Goal: Information Seeking & Learning: Find specific fact

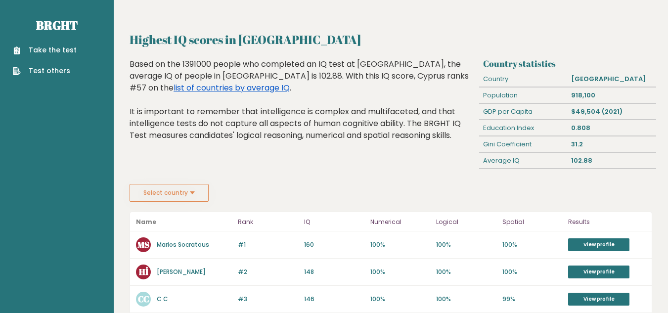
click at [290, 82] on link "list of countries by average IQ" at bounding box center [231, 87] width 116 height 11
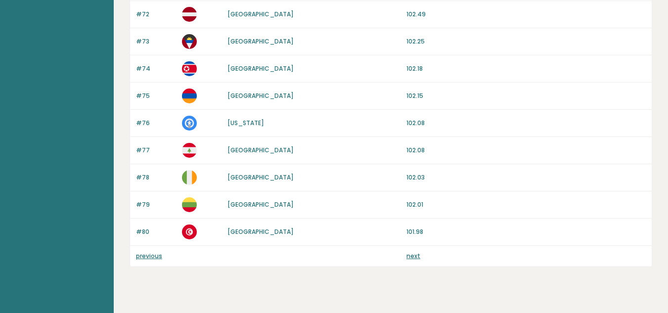
scroll to position [971, 0]
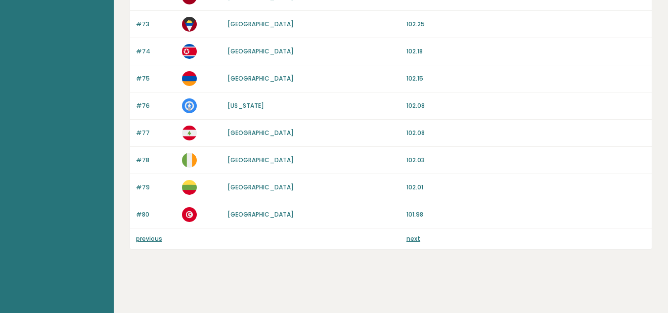
click at [145, 240] on link "previous" at bounding box center [149, 238] width 26 height 8
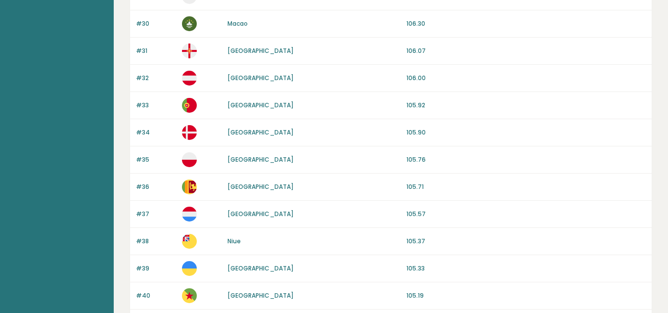
scroll to position [971, 0]
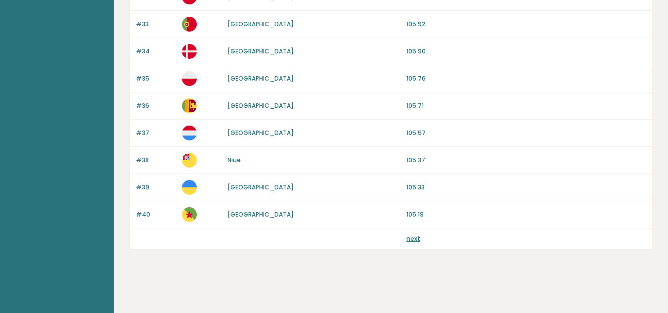
click at [410, 237] on link "next" at bounding box center [413, 238] width 14 height 8
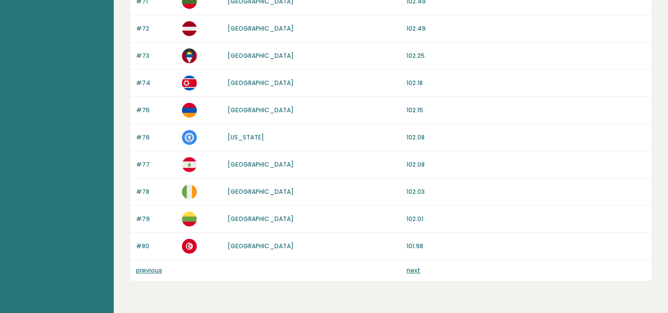
scroll to position [971, 0]
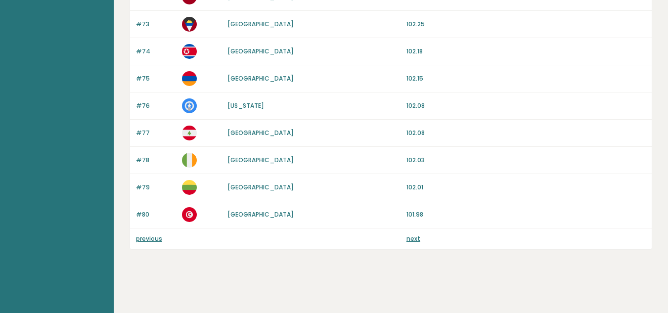
click at [418, 237] on link "next" at bounding box center [413, 238] width 14 height 8
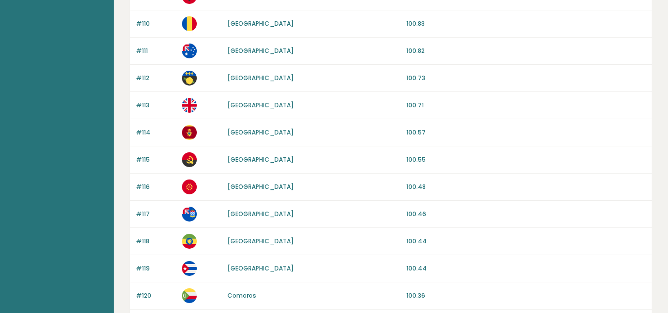
scroll to position [971, 0]
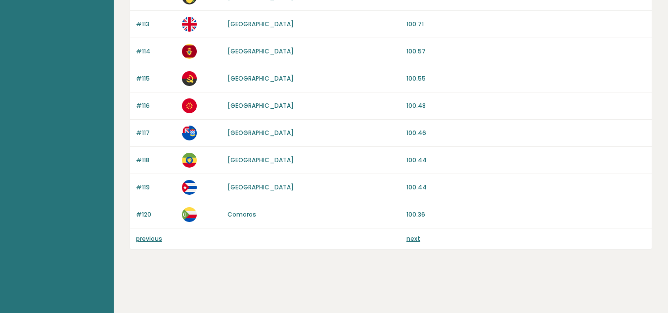
click at [409, 235] on link "next" at bounding box center [413, 238] width 14 height 8
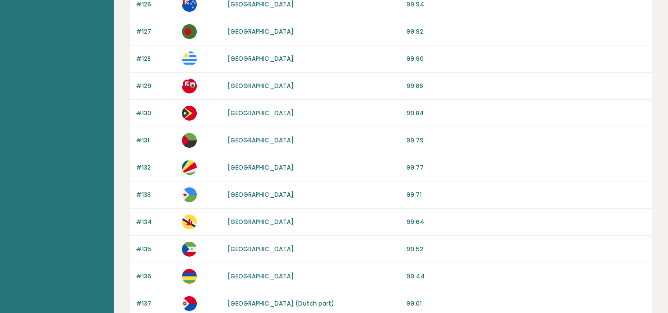
scroll to position [148, 0]
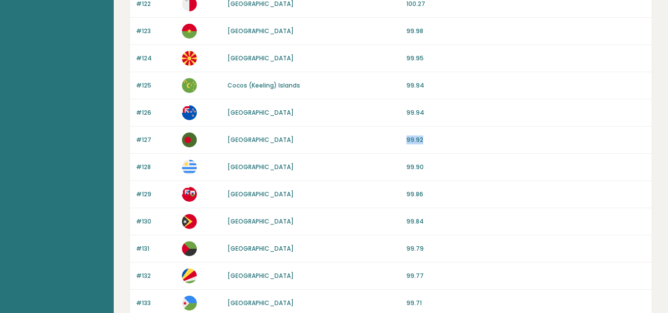
drag, startPoint x: 439, startPoint y: 137, endPoint x: 374, endPoint y: 141, distance: 65.4
click at [374, 141] on div "#127 Bangladesh 99.92" at bounding box center [390, 140] width 521 height 27
copy div "99.92"
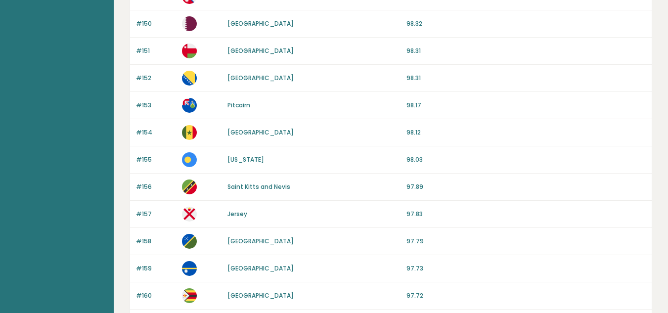
scroll to position [971, 0]
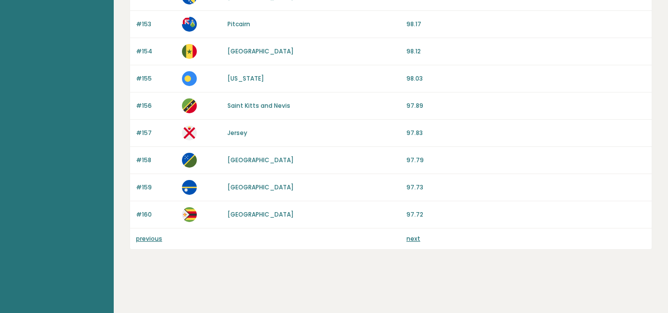
click at [154, 240] on link "previous" at bounding box center [149, 238] width 26 height 8
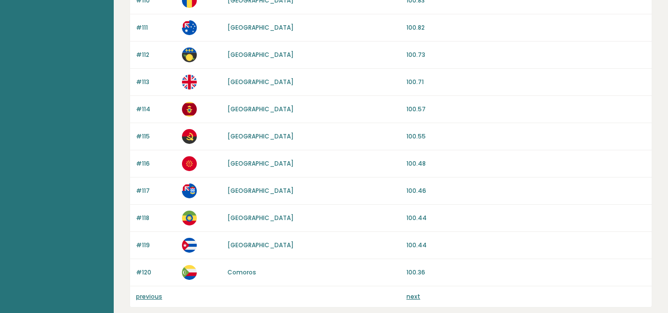
scroll to position [971, 0]
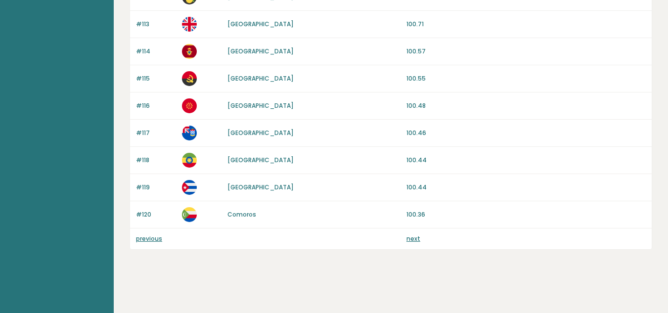
click at [143, 242] on link "previous" at bounding box center [149, 238] width 26 height 8
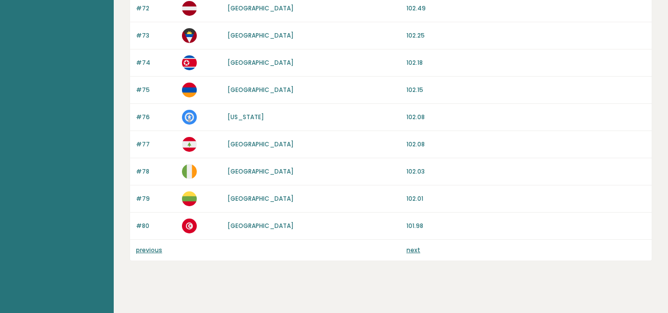
scroll to position [971, 0]
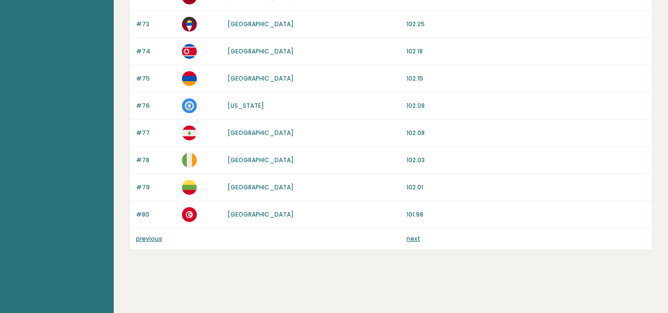
click at [153, 237] on link "previous" at bounding box center [149, 238] width 26 height 8
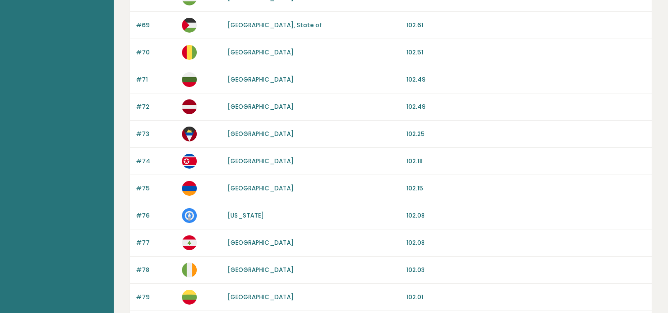
scroll to position [724, 0]
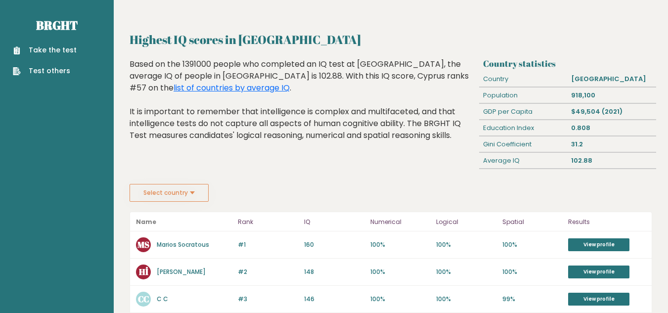
click at [274, 122] on div "Based on the 1391000 people who completed an IQ test at [GEOGRAPHIC_DATA], the …" at bounding box center [302, 107] width 346 height 98
